Goal: Ask a question

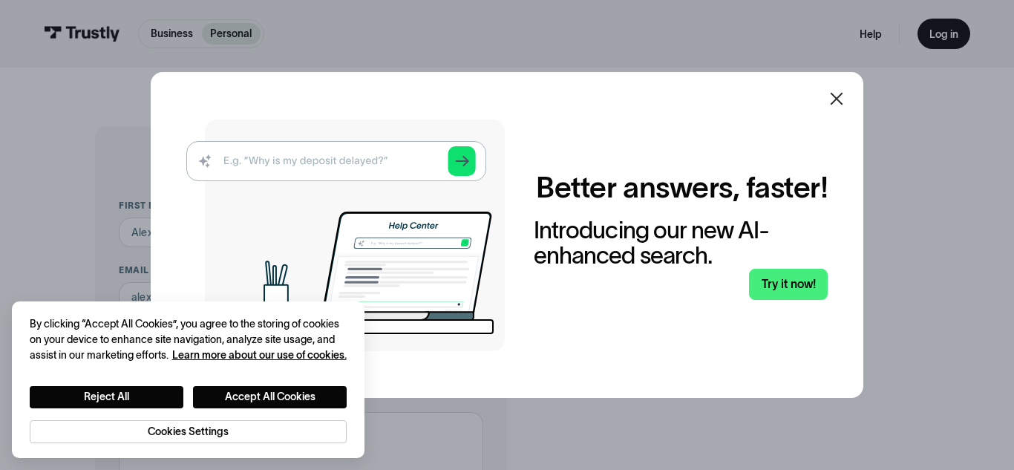
click at [832, 99] on icon at bounding box center [837, 99] width 18 height 18
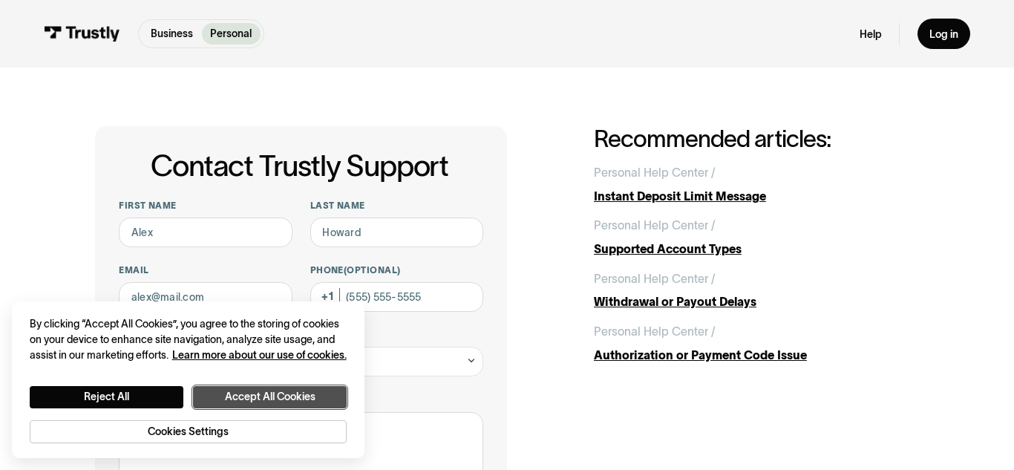
click at [231, 387] on button "Accept All Cookies" at bounding box center [270, 397] width 154 height 22
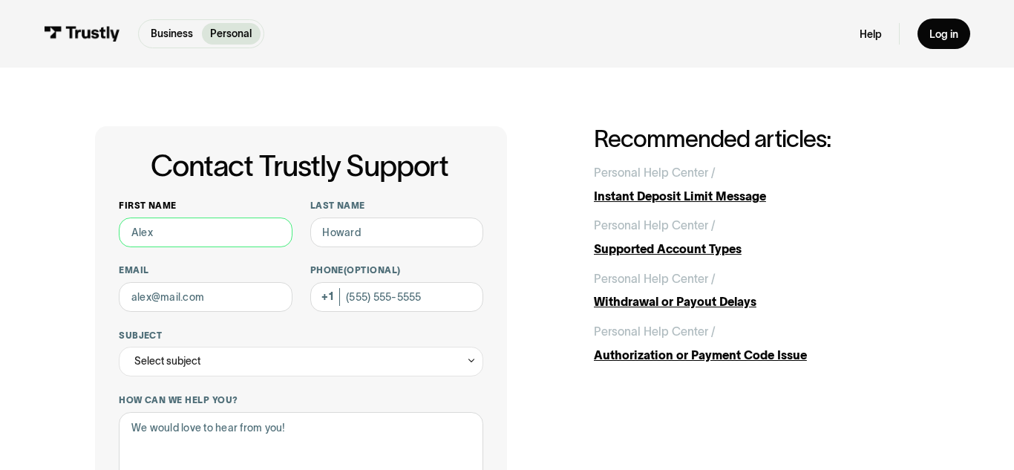
click at [212, 225] on input "First name" at bounding box center [206, 233] width 174 height 30
type input "Mikai"
click at [374, 221] on input "Last name" at bounding box center [397, 233] width 174 height 30
type input "[PERSON_NAME]"
click at [256, 287] on input "Email" at bounding box center [206, 297] width 174 height 30
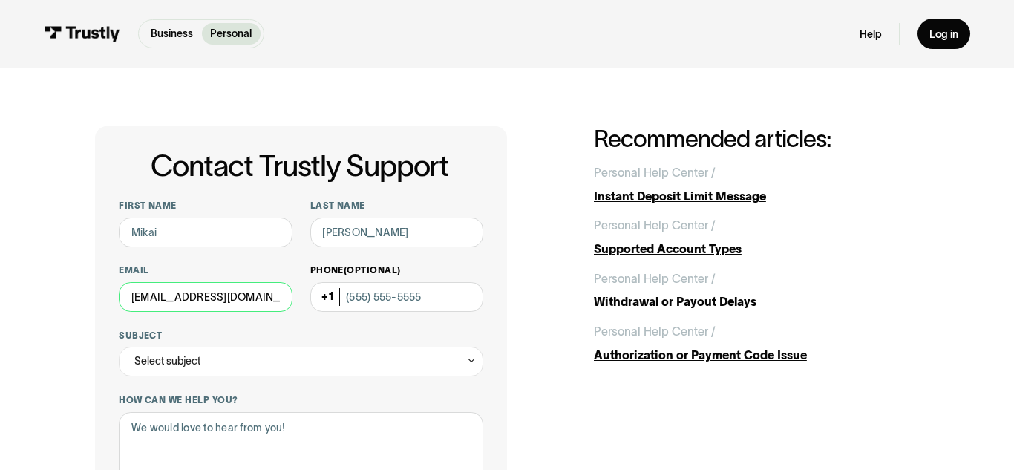
type input "[EMAIL_ADDRESS][DOMAIN_NAME]"
click at [370, 304] on input "Phone (Optional)" at bounding box center [397, 297] width 174 height 30
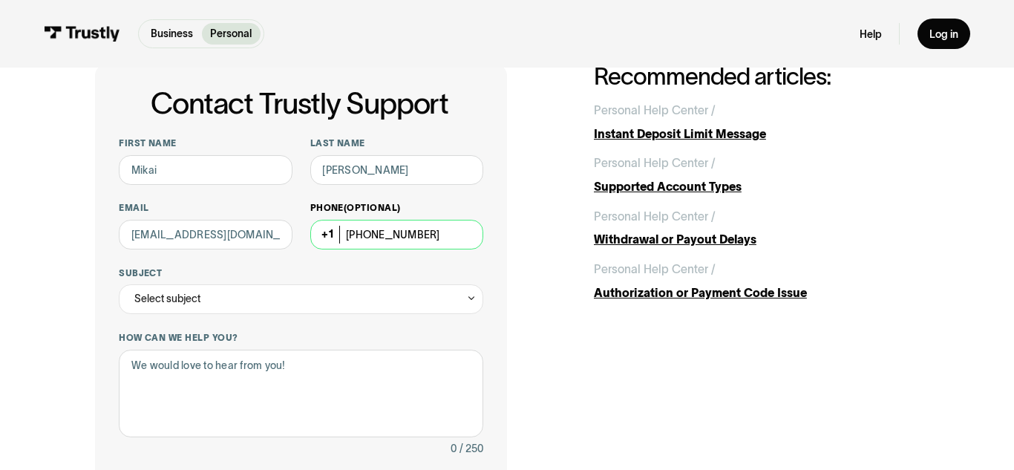
scroll to position [74, 0]
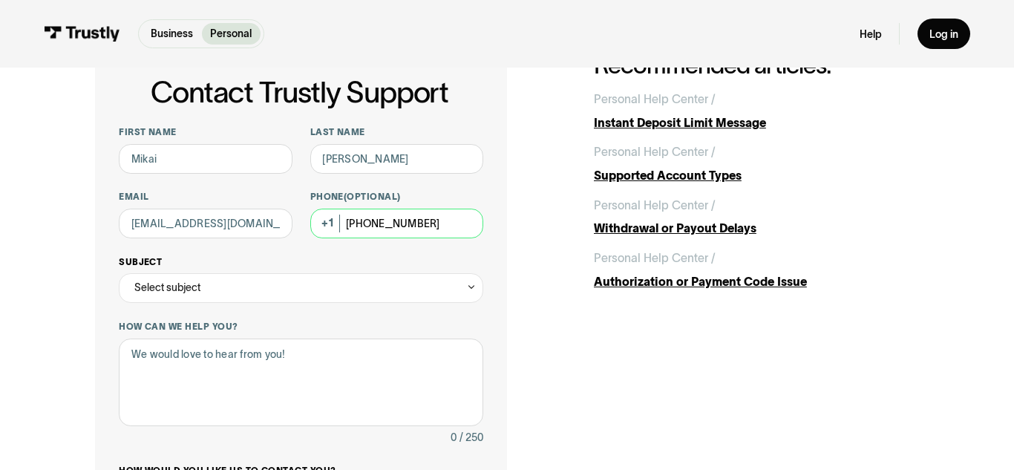
type input "[PHONE_NUMBER]"
click at [323, 295] on div "Select subject" at bounding box center [301, 288] width 365 height 30
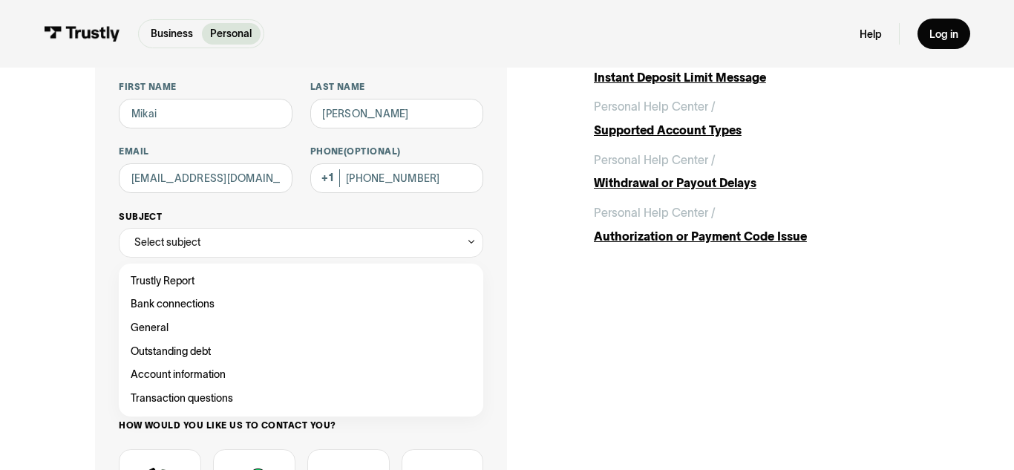
scroll to position [123, 0]
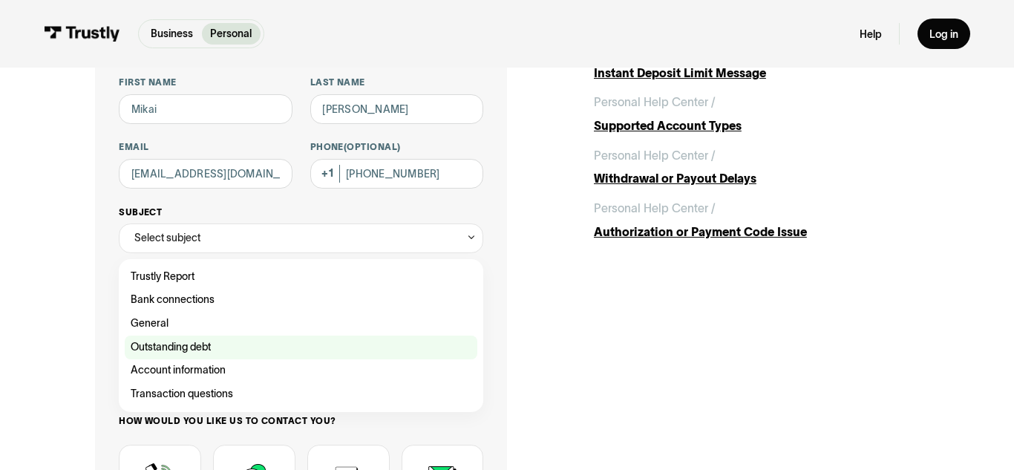
click at [252, 339] on div "Contact Trustly Support" at bounding box center [301, 348] width 353 height 24
type input "**********"
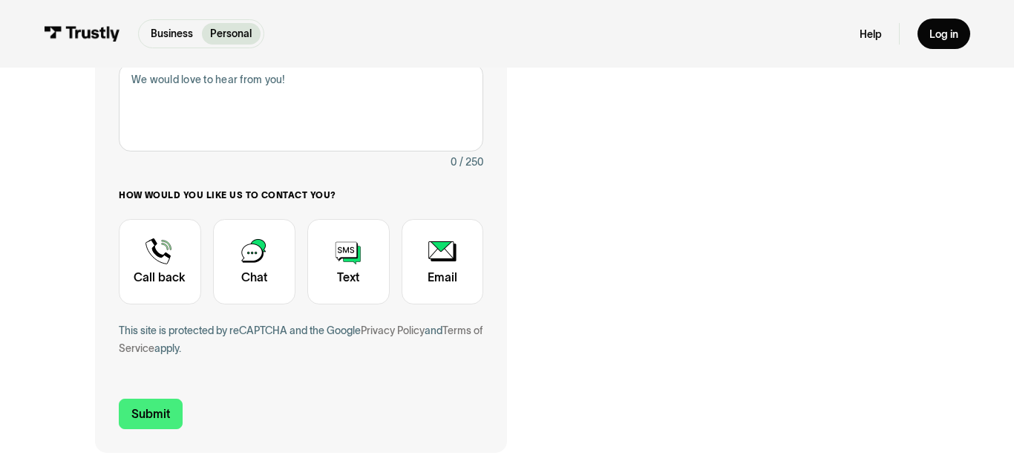
scroll to position [415, 0]
